Goal: Transaction & Acquisition: Purchase product/service

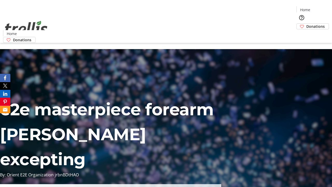
click at [318, 8] on span "Sign Up" at bounding box center [319, 7] width 15 height 6
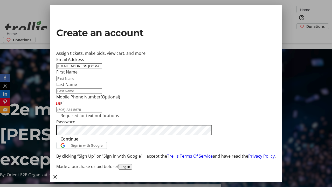
type input "[EMAIL_ADDRESS][DOMAIN_NAME]"
type input "Angel"
type input "[PERSON_NAME]"
click at [78, 142] on span "Continue" at bounding box center [70, 139] width 18 height 6
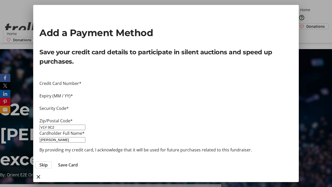
type input "V1Y 0C2"
click at [78, 162] on span "Save Card" at bounding box center [68, 165] width 20 height 6
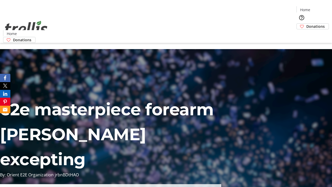
click at [307, 24] on span "Donations" at bounding box center [316, 26] width 18 height 5
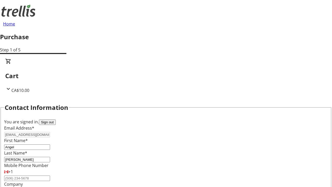
select select "CA"
type input "[STREET_ADDRESS][PERSON_NAME]"
type input "Kelowna"
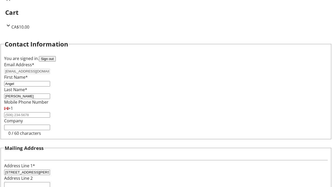
select select "BC"
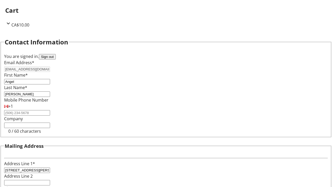
type input "Kelowna"
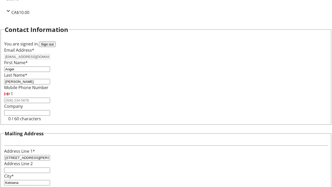
type input "V1Y 0C2"
